Goal: Find specific page/section: Find specific page/section

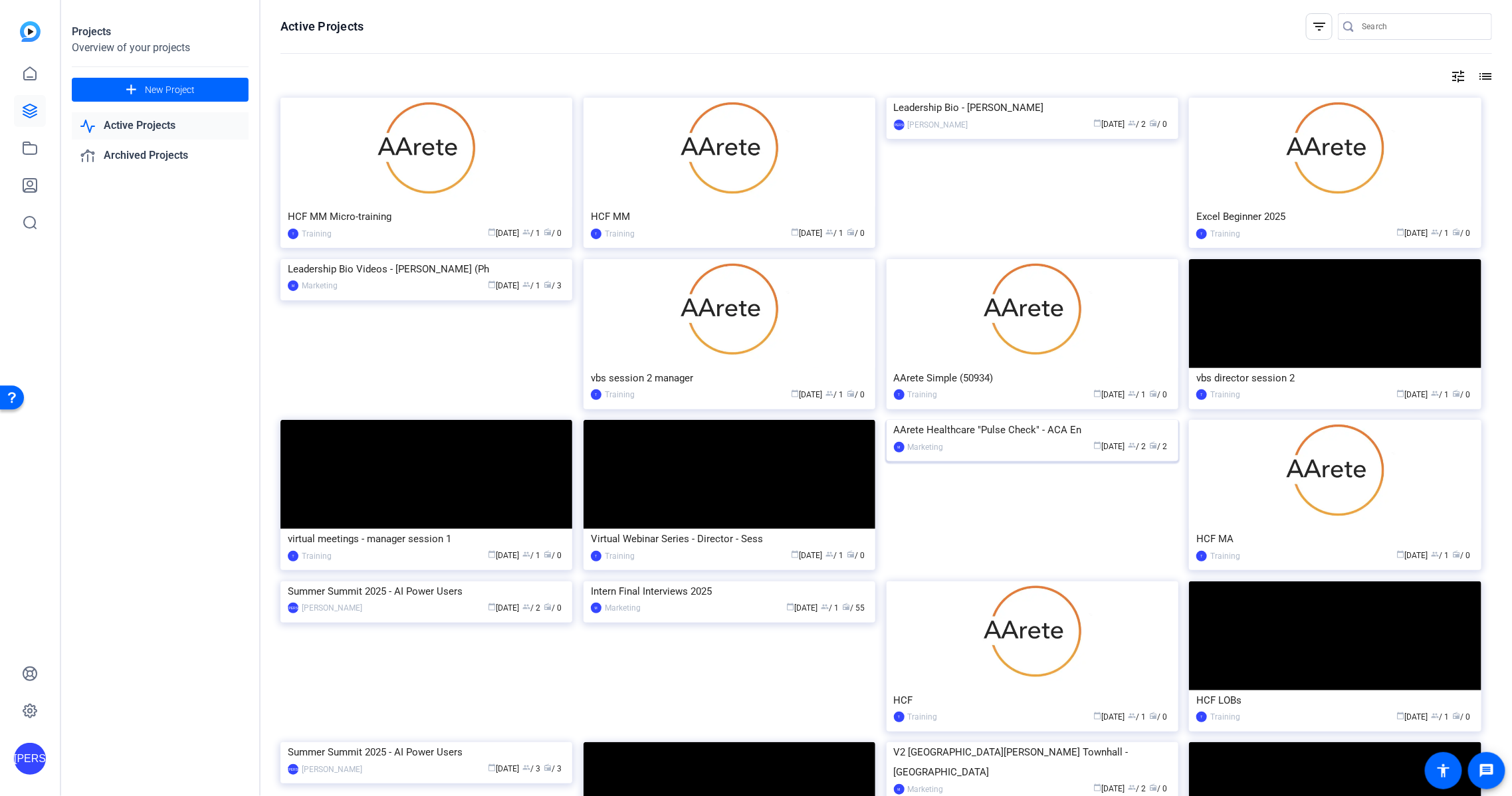
click at [1027, 440] on div "AArete Healthcare "Pulse Check" - ACA En" at bounding box center [1032, 430] width 277 height 20
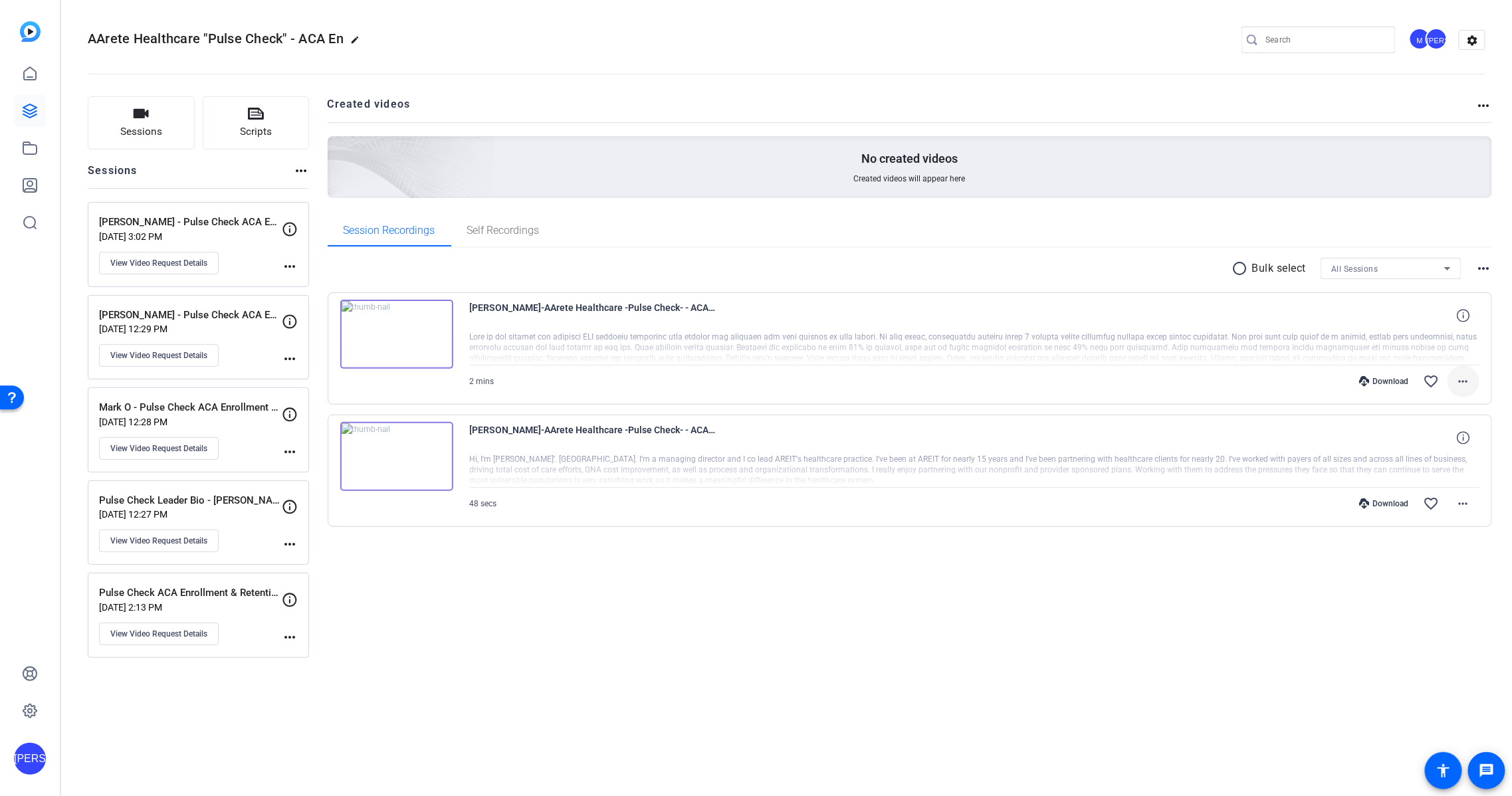
click at [1468, 381] on mat-icon "more_horiz" at bounding box center [1464, 381] width 16 height 16
click at [912, 597] on div at bounding box center [756, 398] width 1512 height 796
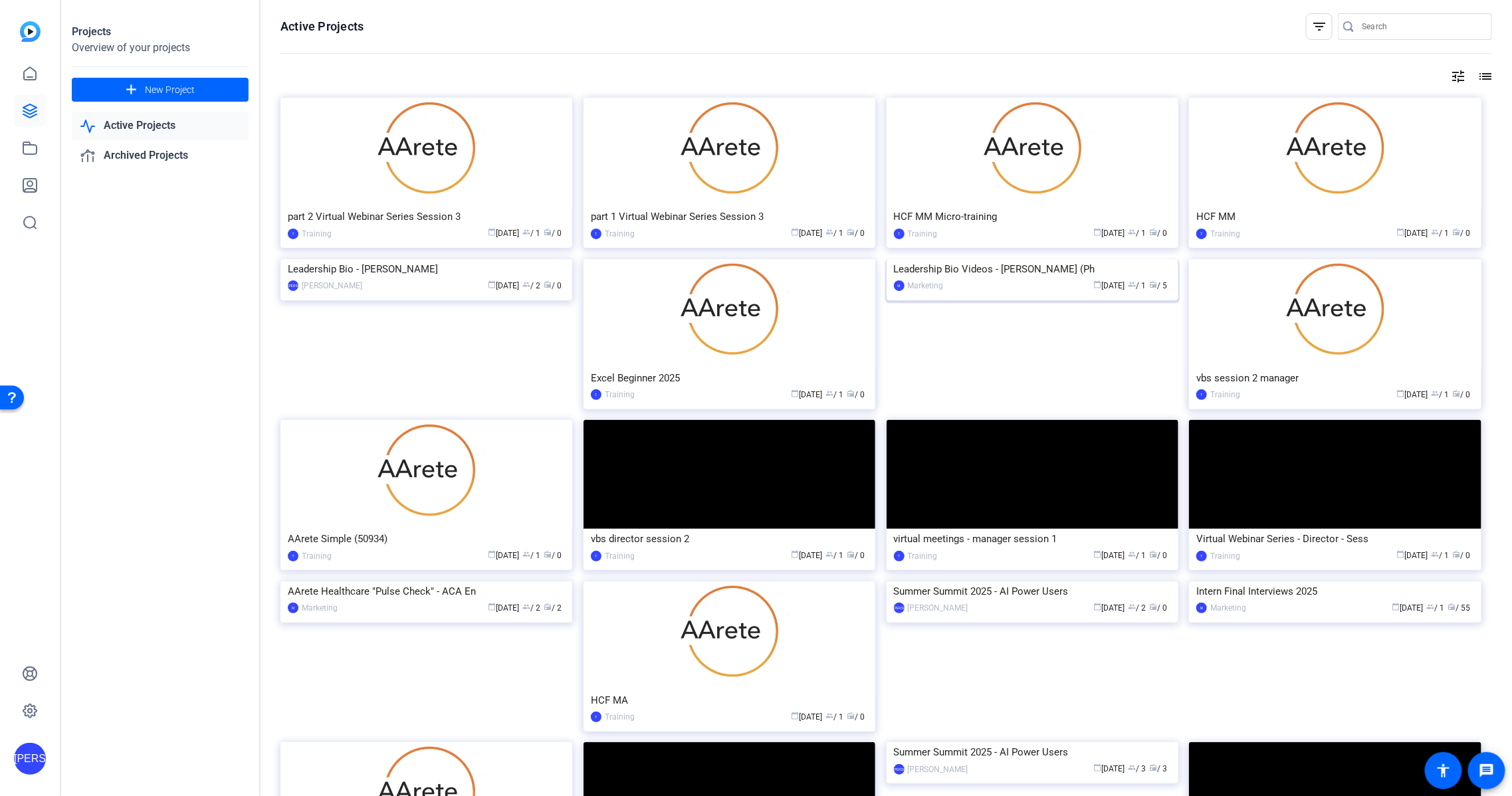
click at [1037, 259] on img at bounding box center [1032, 259] width 292 height 0
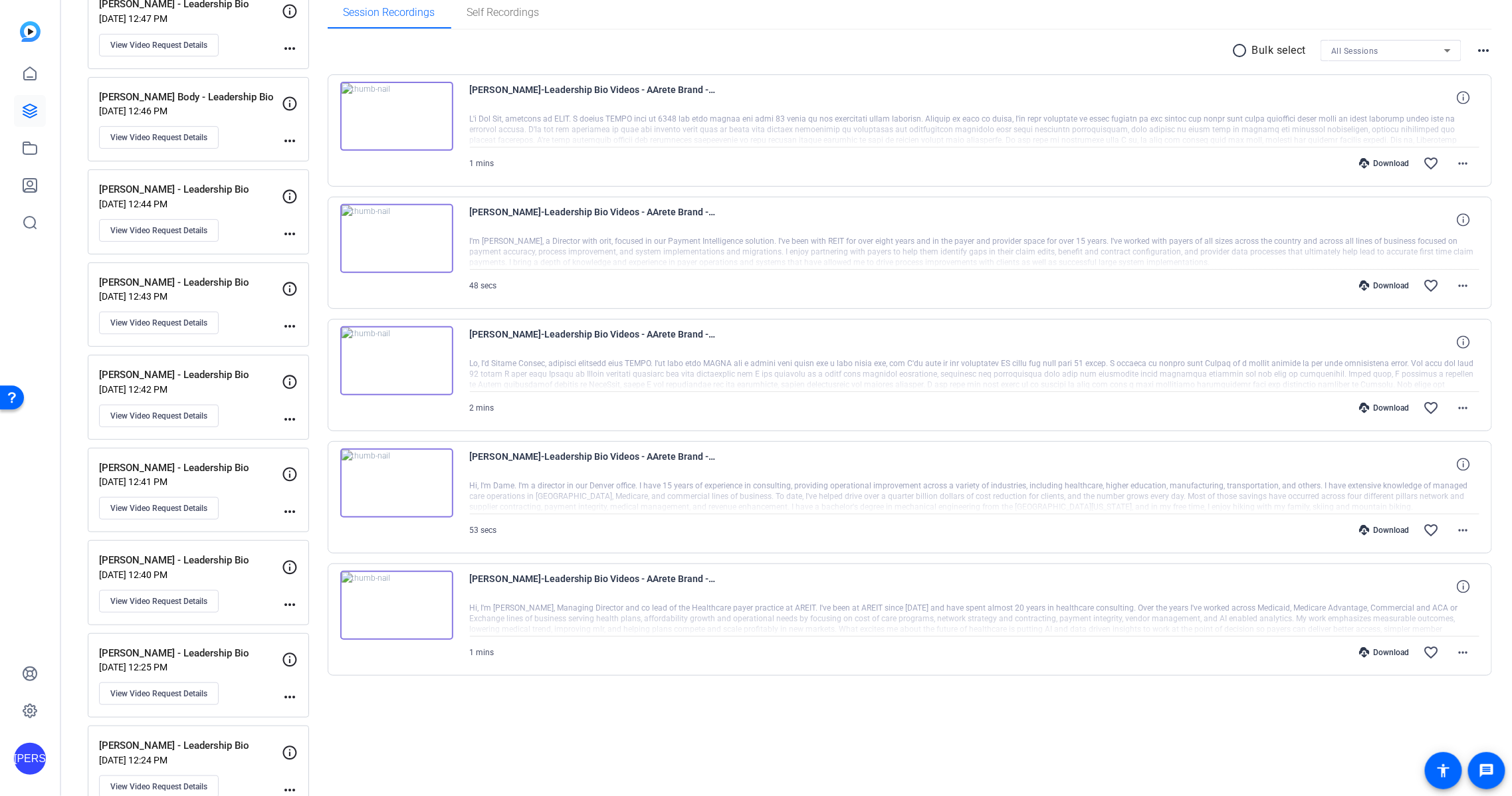
scroll to position [233, 0]
